Goal: Information Seeking & Learning: Learn about a topic

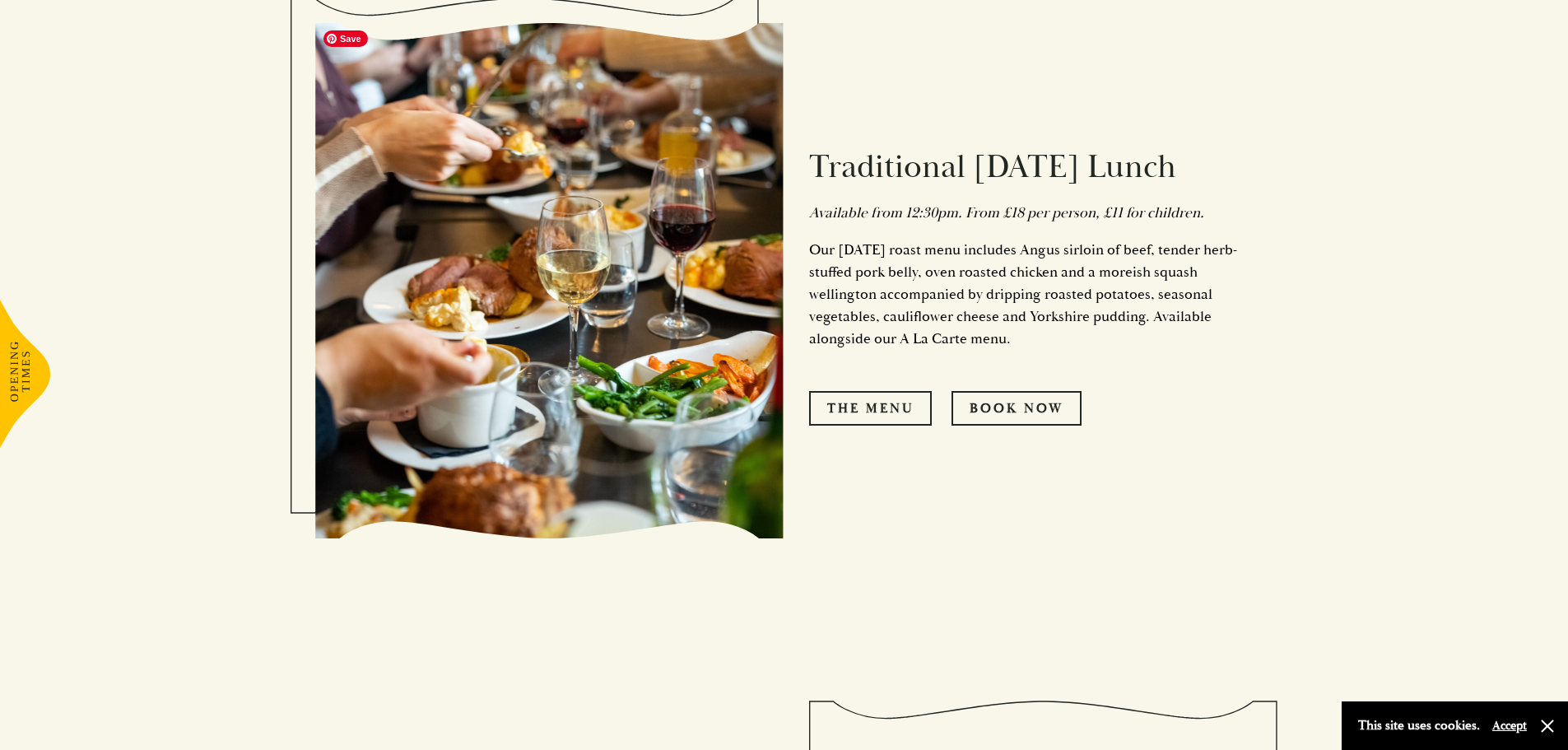
scroll to position [1153, 0]
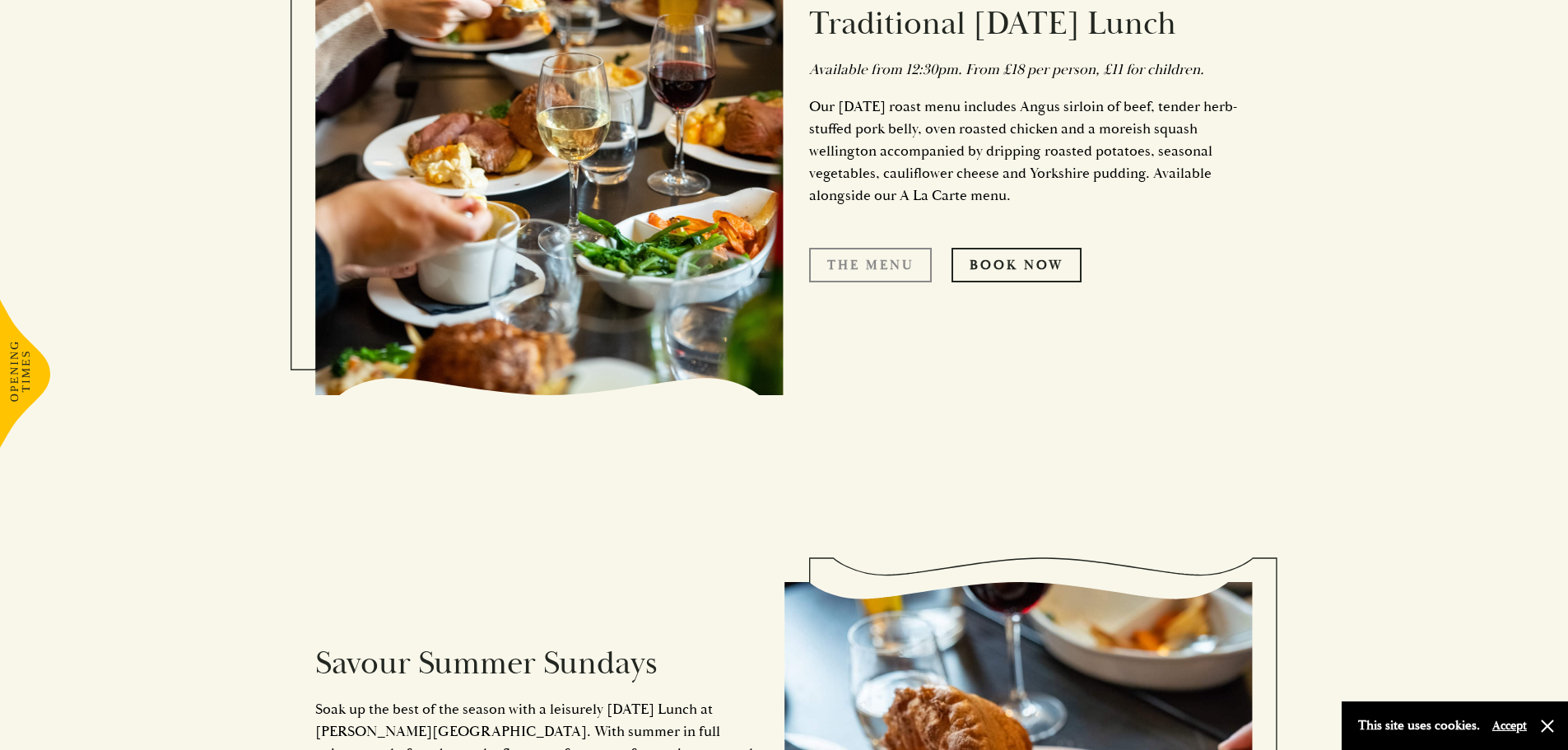
click at [906, 275] on link "The Menu" at bounding box center [870, 265] width 122 height 35
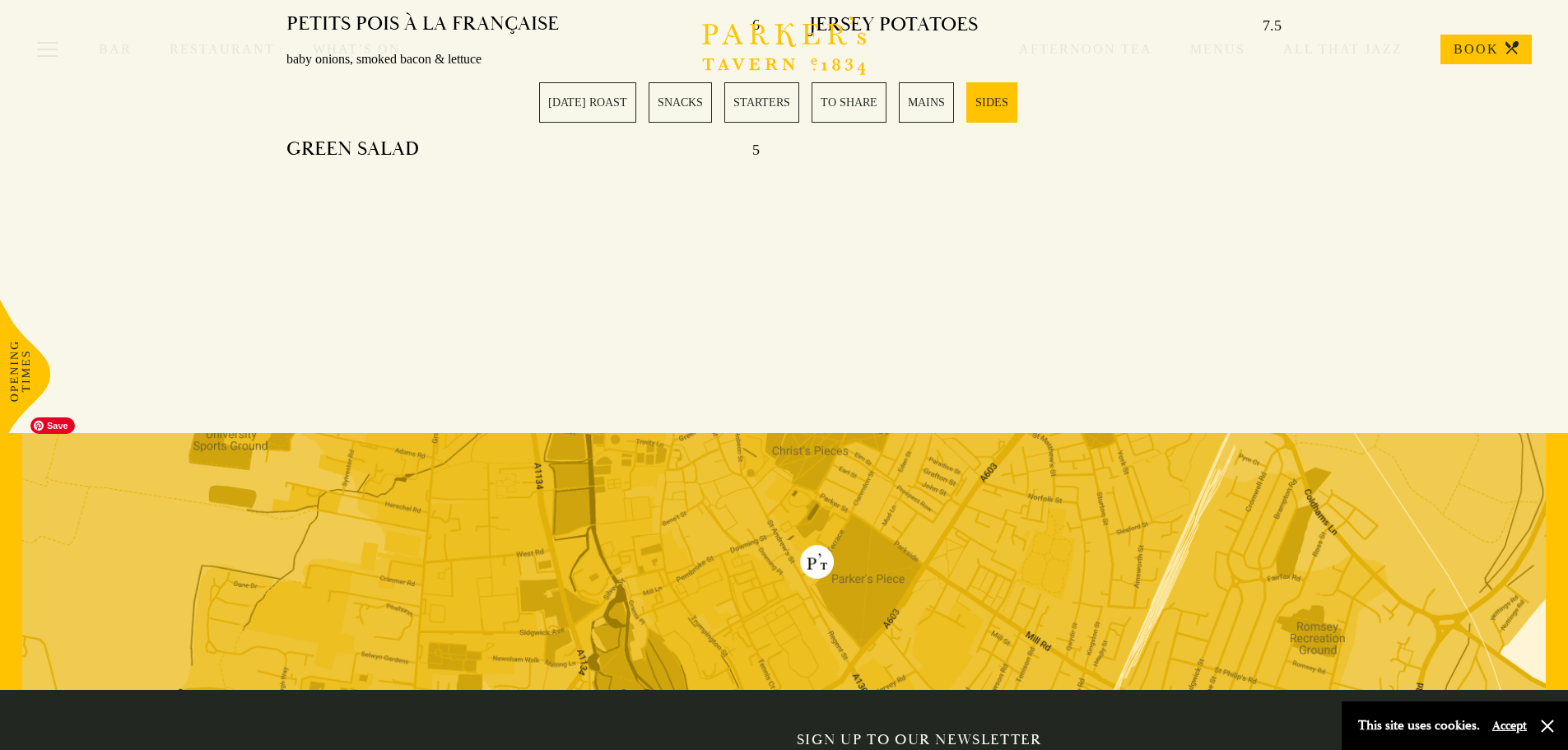
scroll to position [4043, 0]
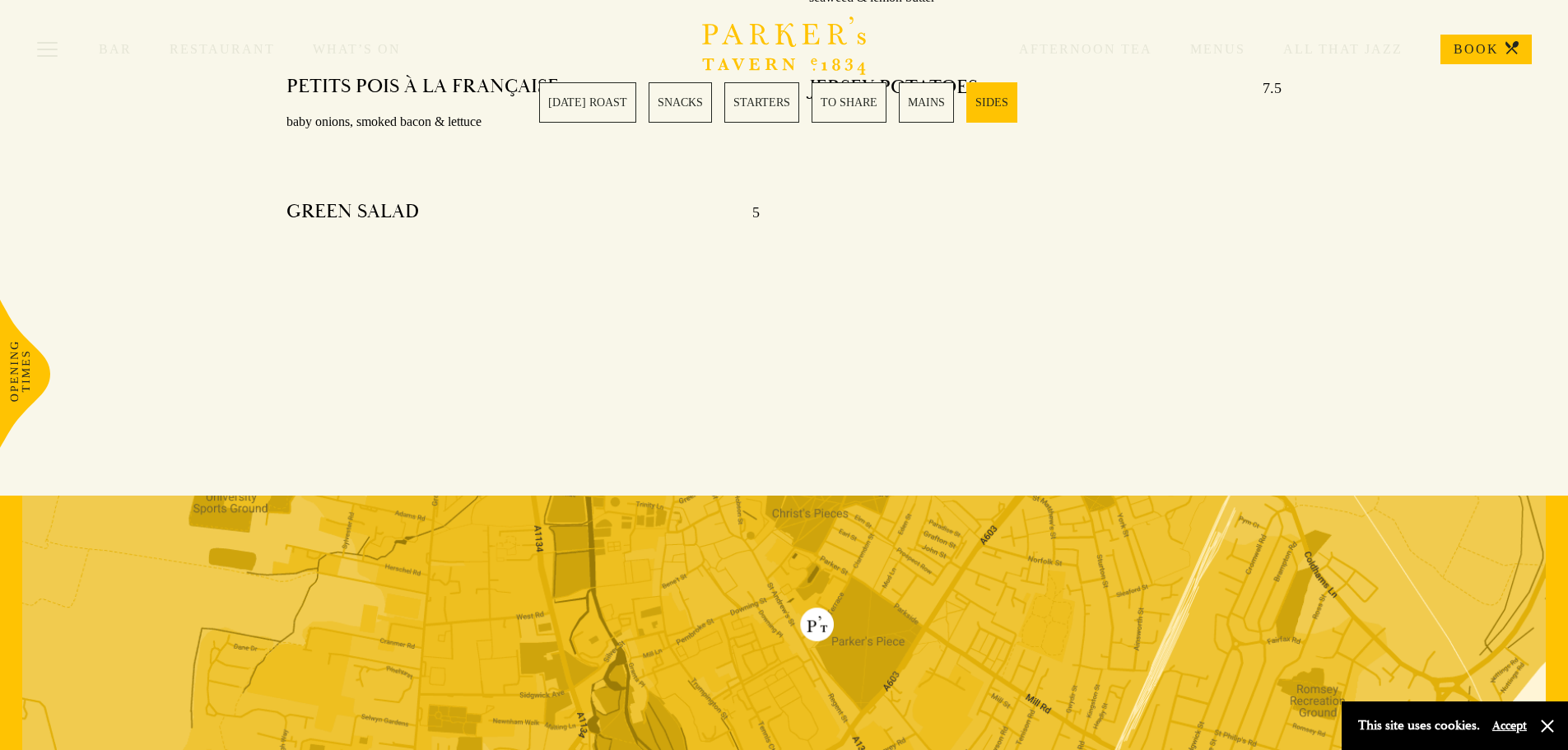
drag, startPoint x: 1566, startPoint y: 596, endPoint x: 1579, endPoint y: 487, distance: 109.8
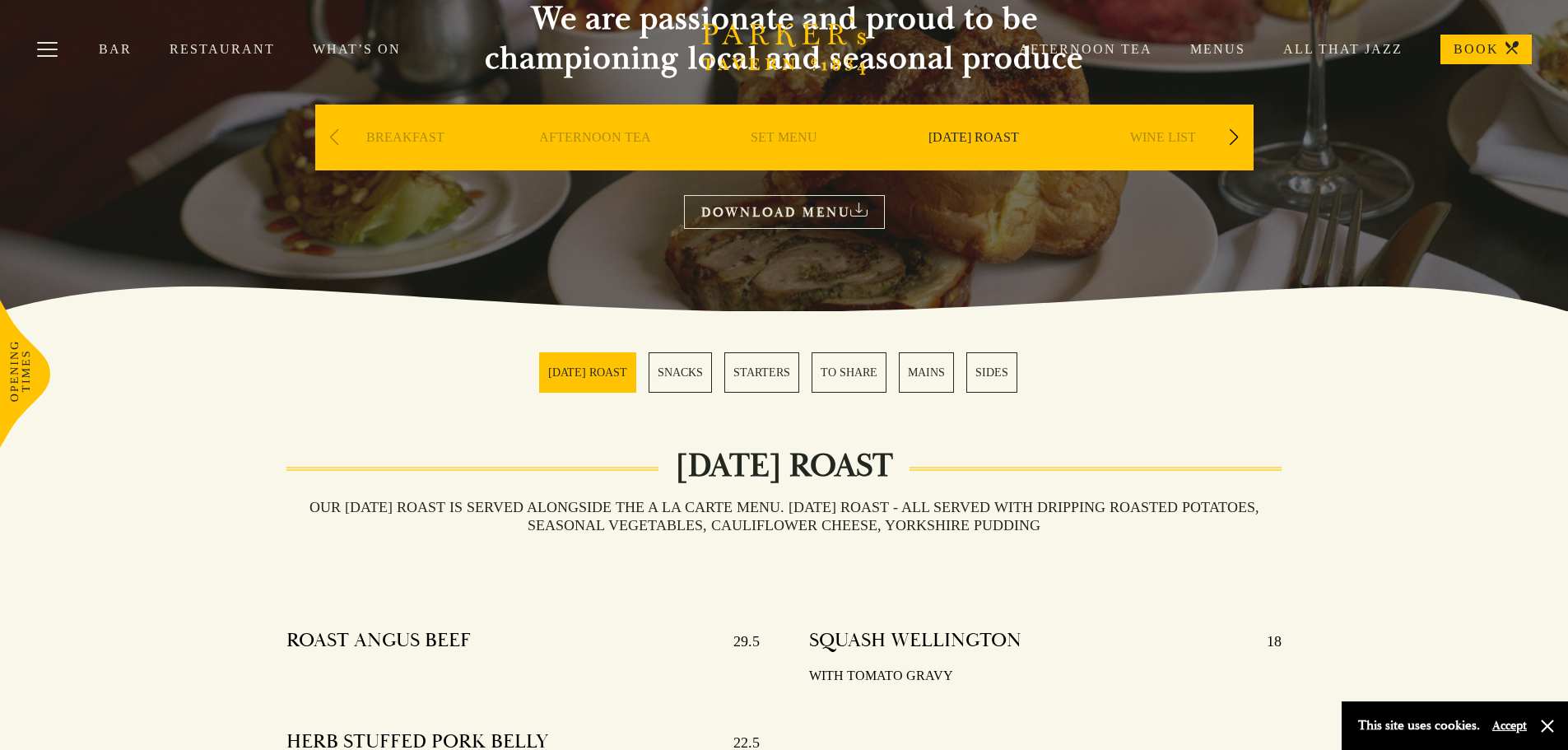
scroll to position [0, 0]
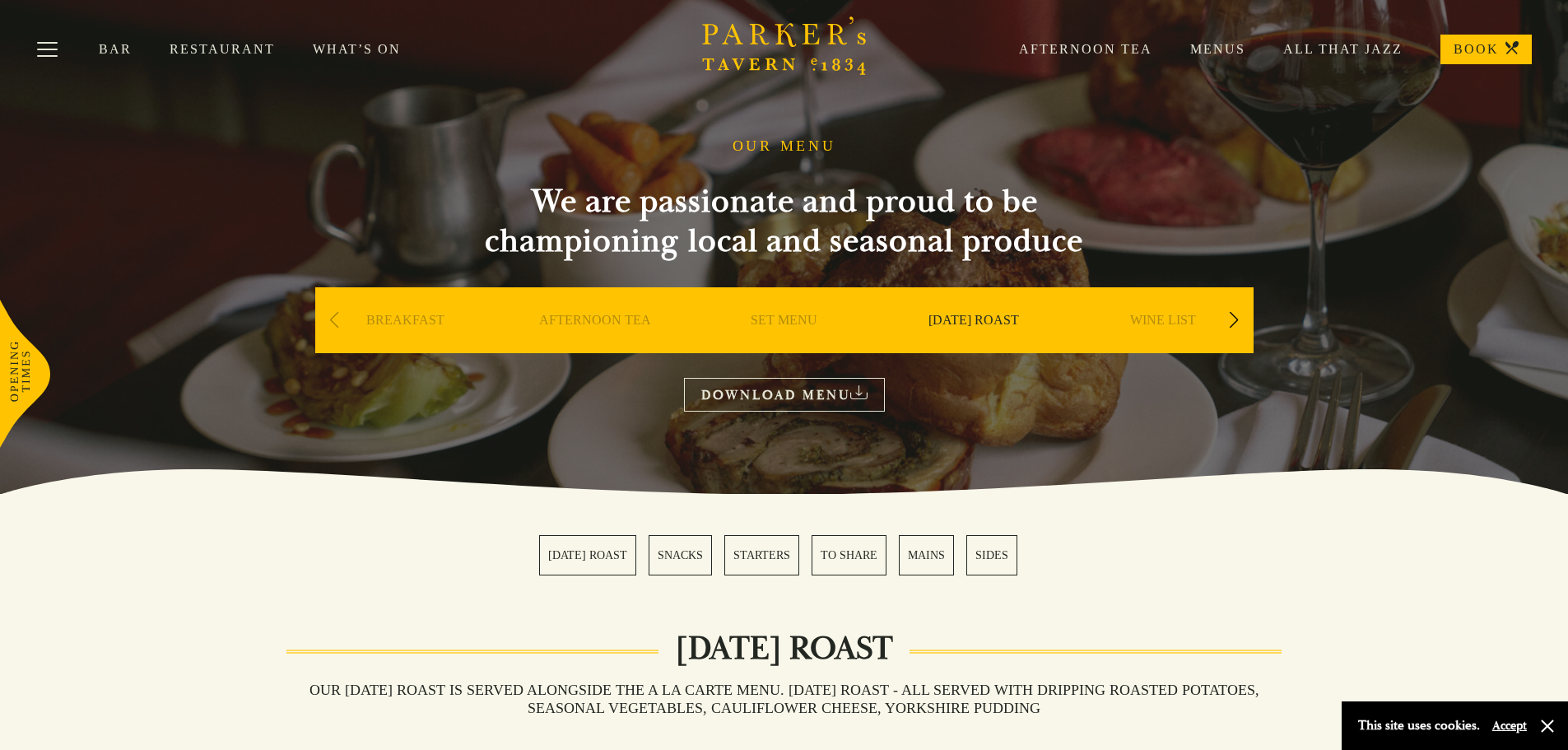
click at [1234, 315] on div "Next slide" at bounding box center [1234, 320] width 22 height 36
click at [965, 320] on link "DESSERT" at bounding box center [973, 345] width 58 height 66
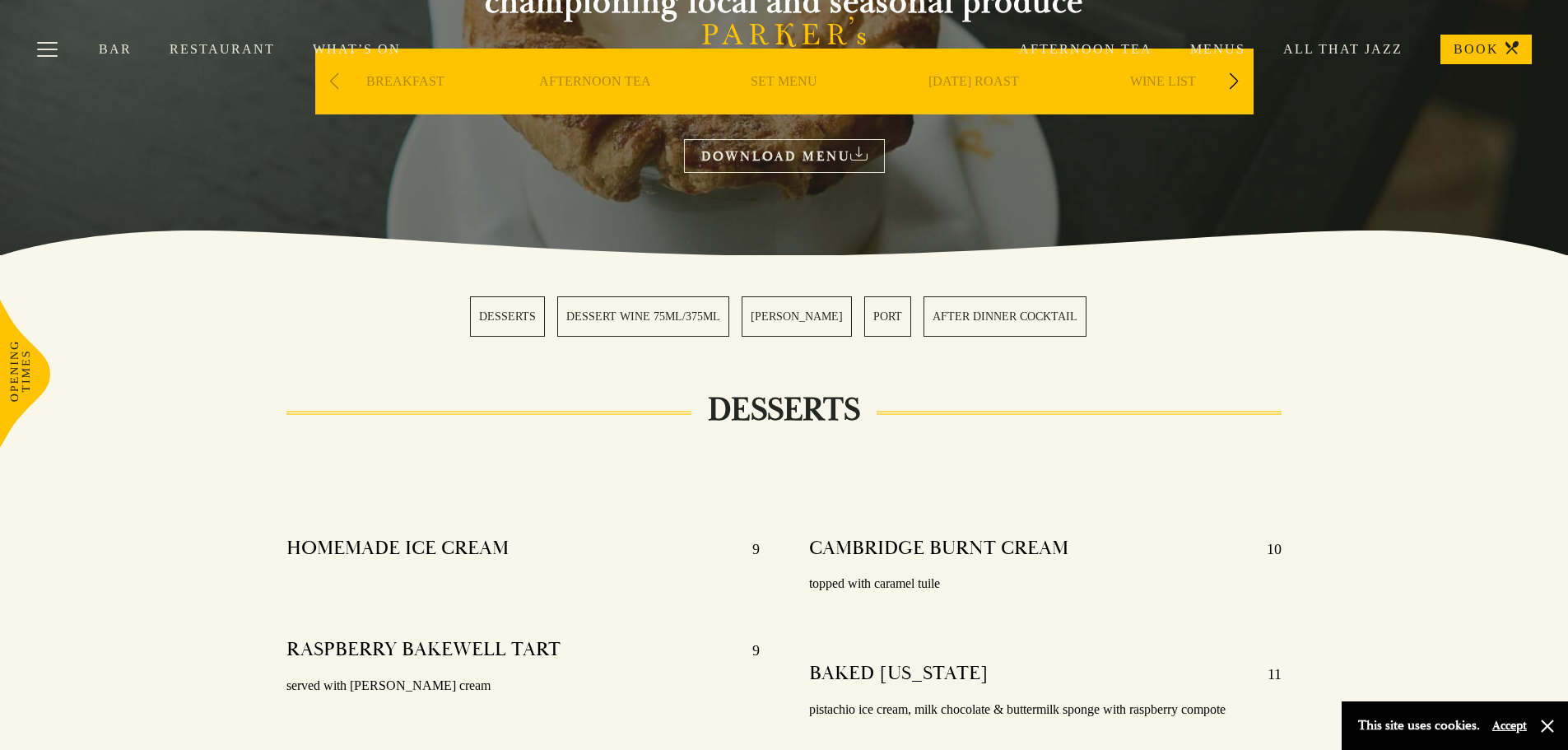
scroll to position [82, 0]
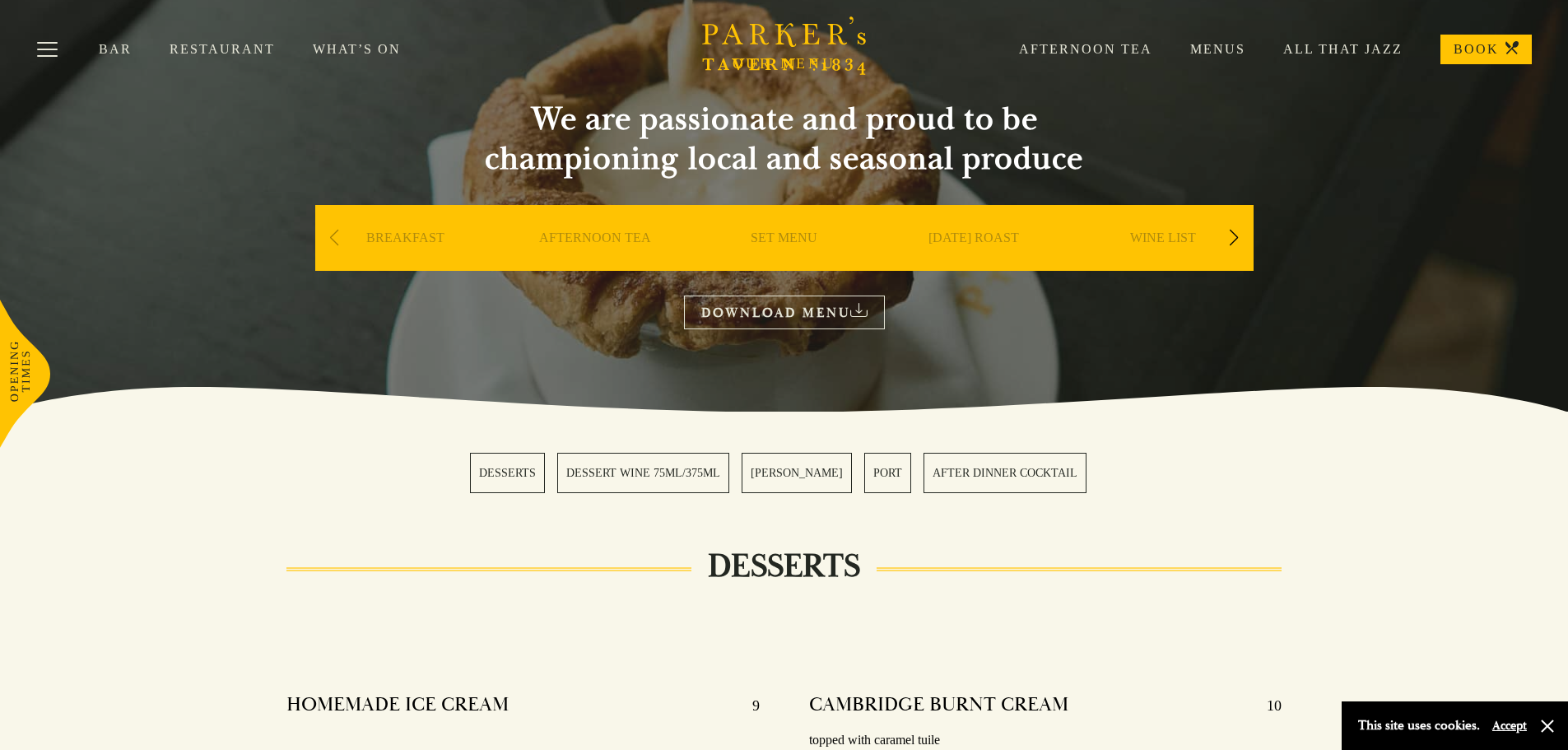
click at [957, 237] on link "SUNDAY ROAST" at bounding box center [973, 262] width 91 height 66
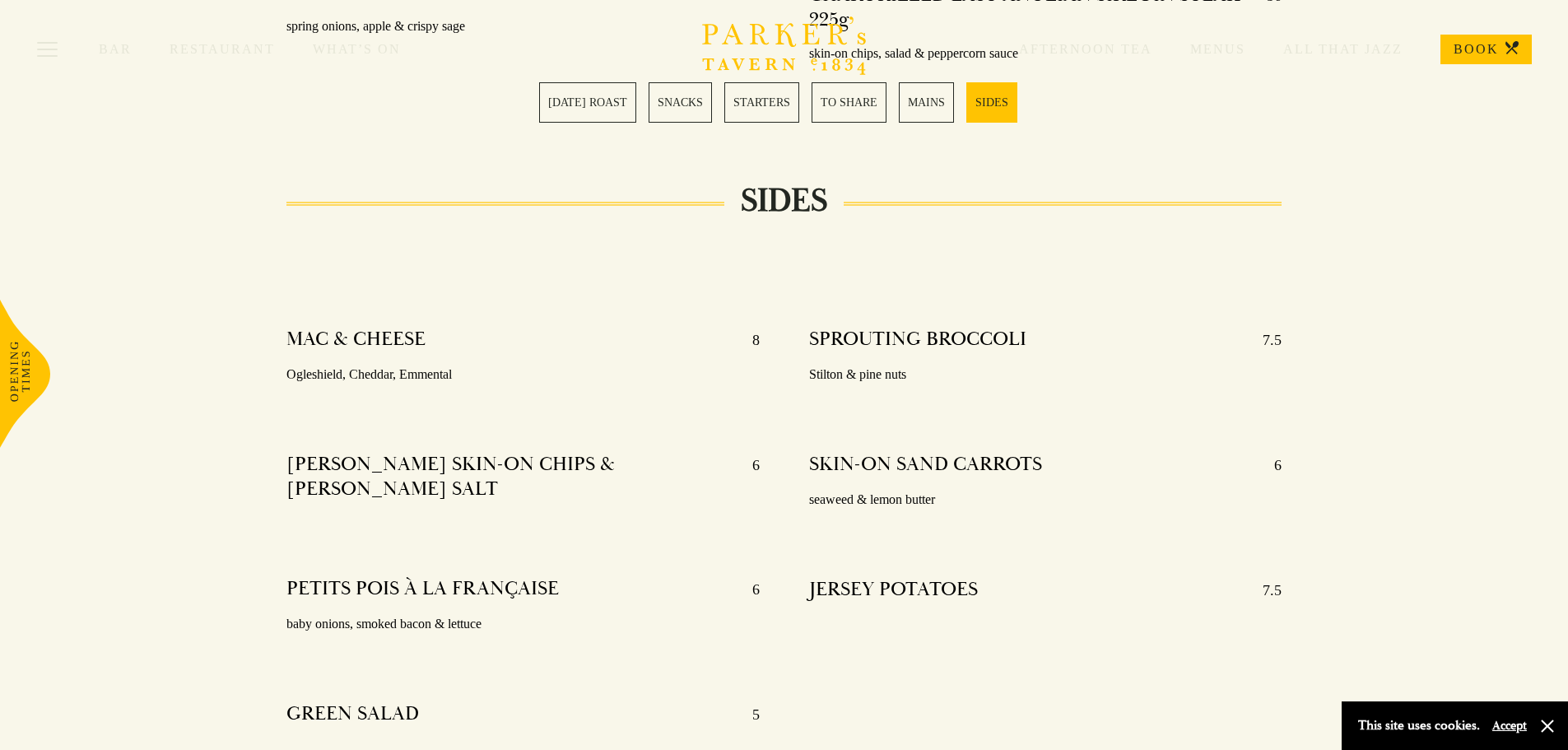
scroll to position [4036, 0]
